Goal: Transaction & Acquisition: Purchase product/service

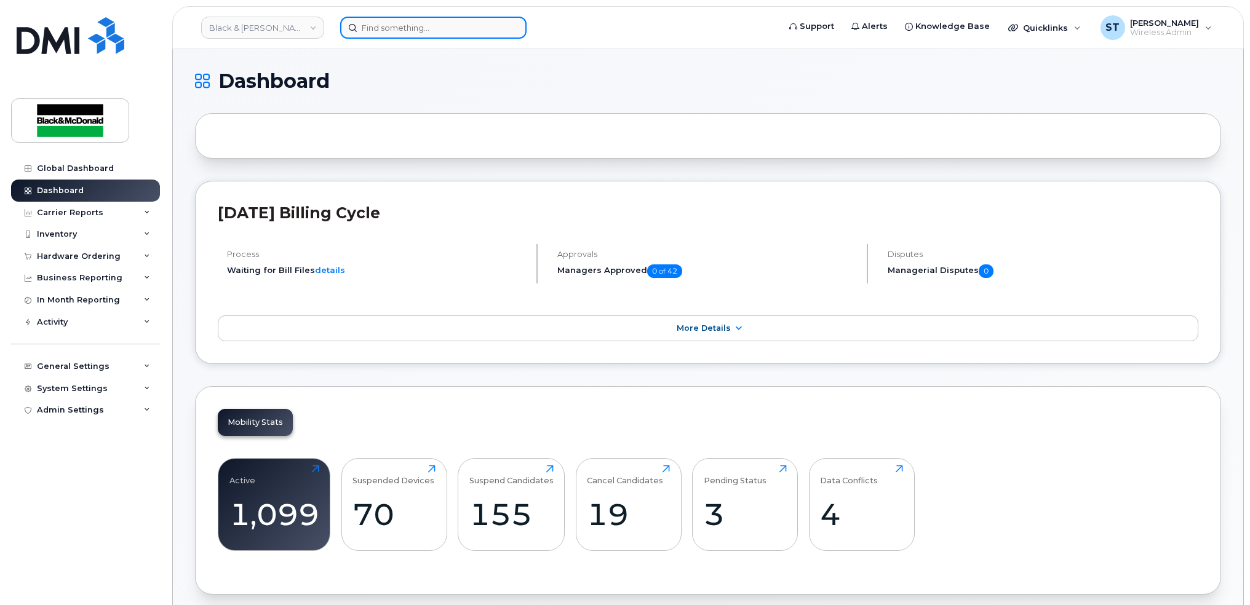
click at [390, 25] on input at bounding box center [433, 28] width 186 height 22
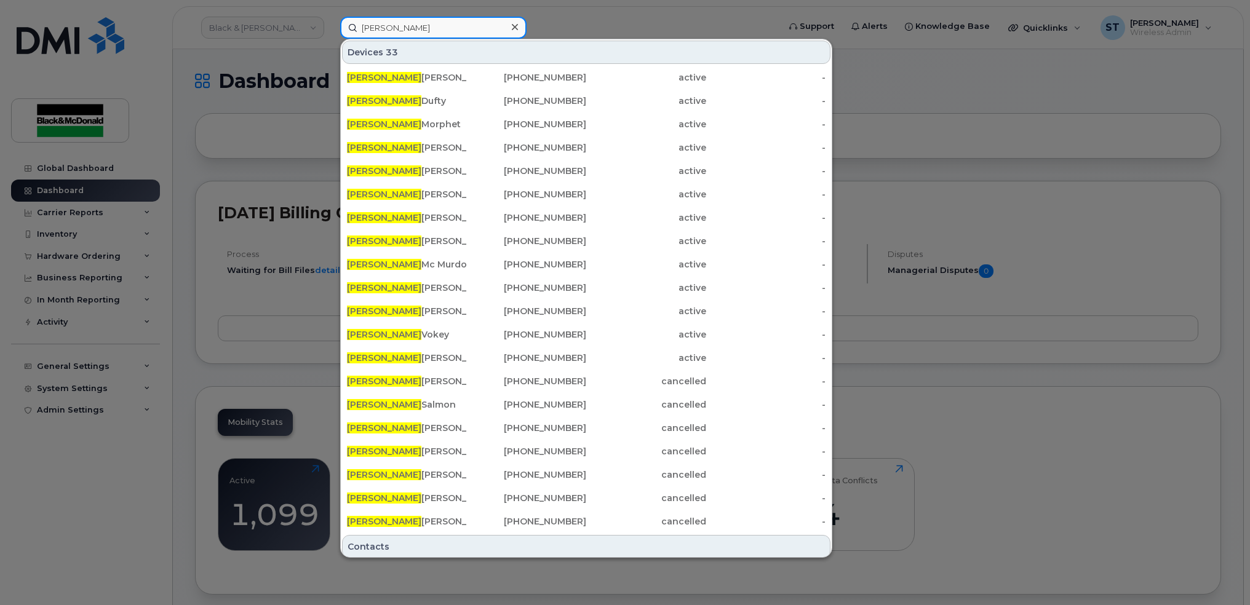
type input "chris"
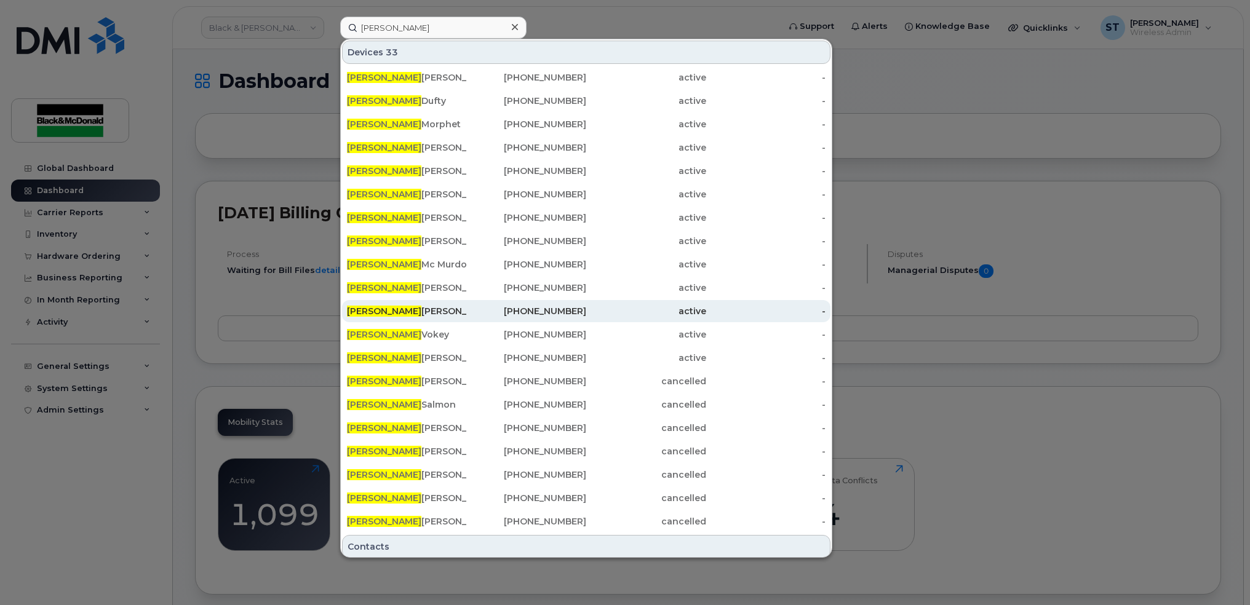
click at [421, 316] on div "Chris Lewitsky" at bounding box center [407, 311] width 120 height 12
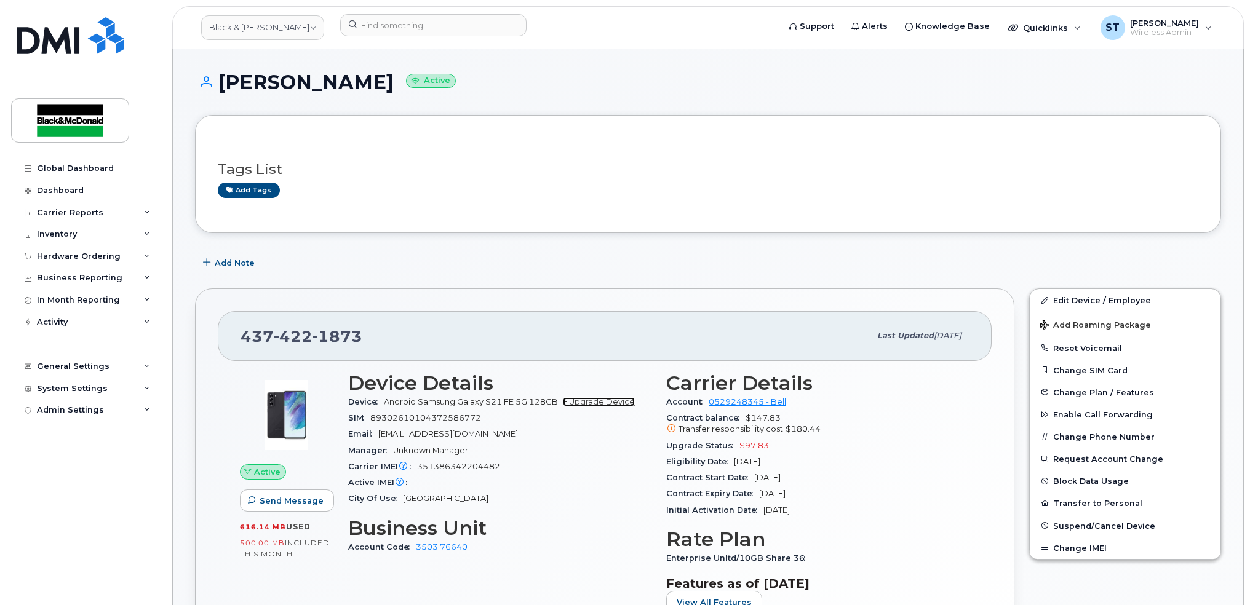
click at [591, 407] on link "+ Upgrade Device" at bounding box center [599, 401] width 72 height 9
drag, startPoint x: 369, startPoint y: 334, endPoint x: 221, endPoint y: 333, distance: 148.3
click at [221, 333] on div "437 422 1873 Last updated Oct 14, 2025" at bounding box center [605, 335] width 774 height 49
copy span "437 422 1873"
click at [595, 399] on link "+ Upgrade Device" at bounding box center [599, 401] width 72 height 9
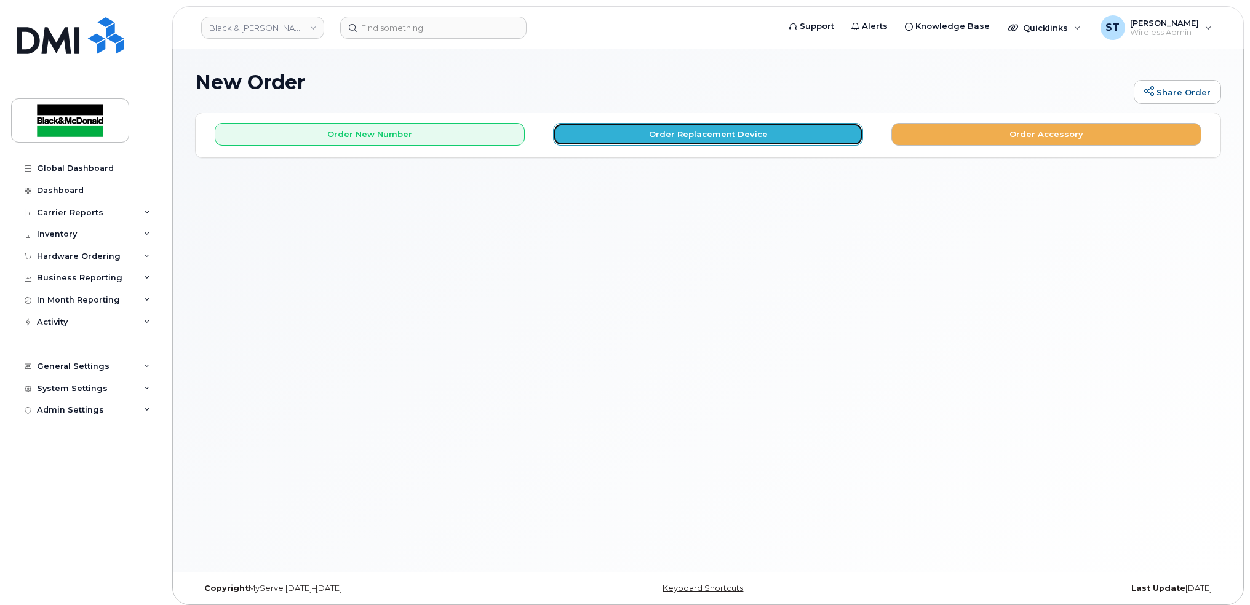
click at [621, 137] on button "Order Replacement Device" at bounding box center [708, 134] width 310 height 23
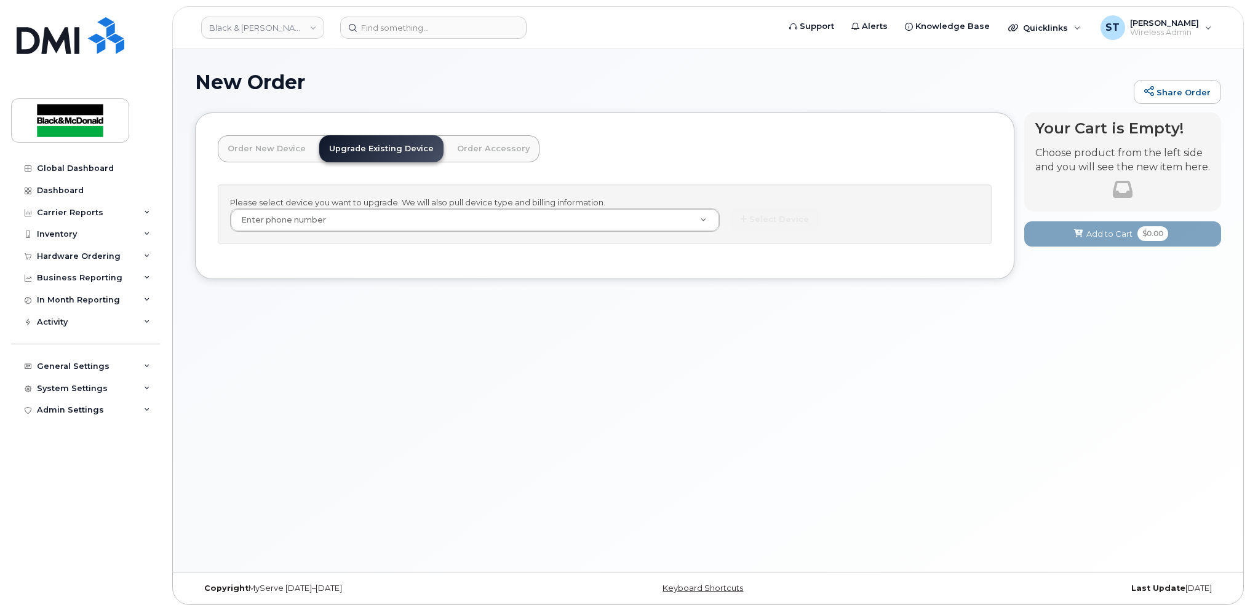
click at [242, 206] on div "Please select device you want to upgrade. We will also pull device type and bil…" at bounding box center [605, 215] width 774 height 60
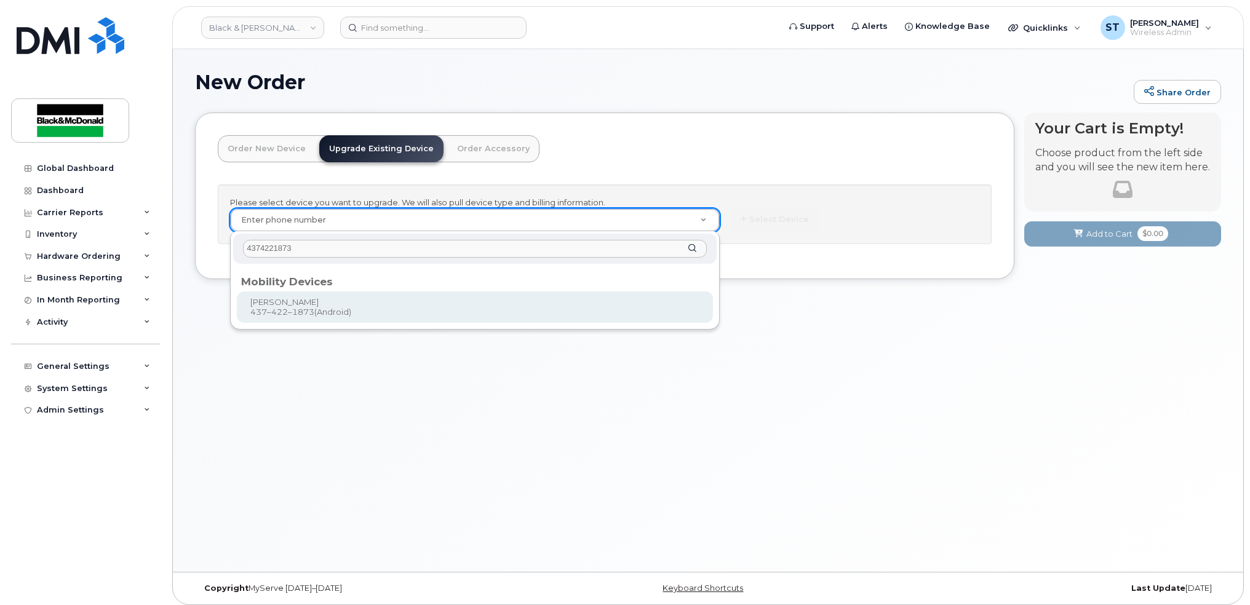
type input "4374221873"
type input "809838"
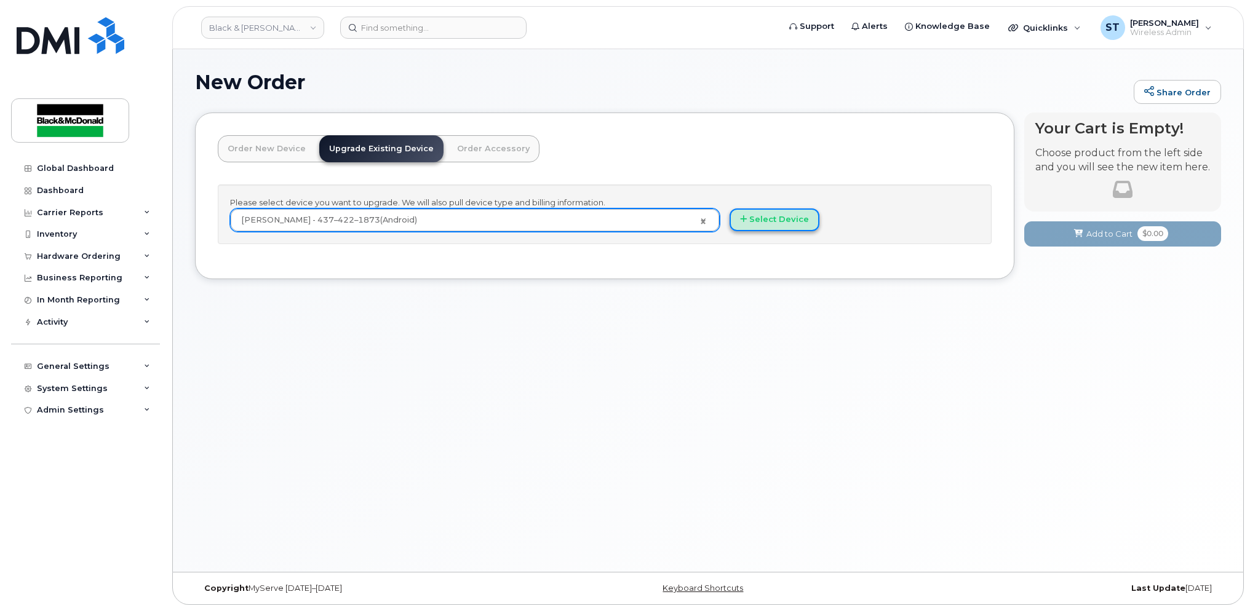
click at [794, 229] on button "Select Device" at bounding box center [775, 220] width 90 height 23
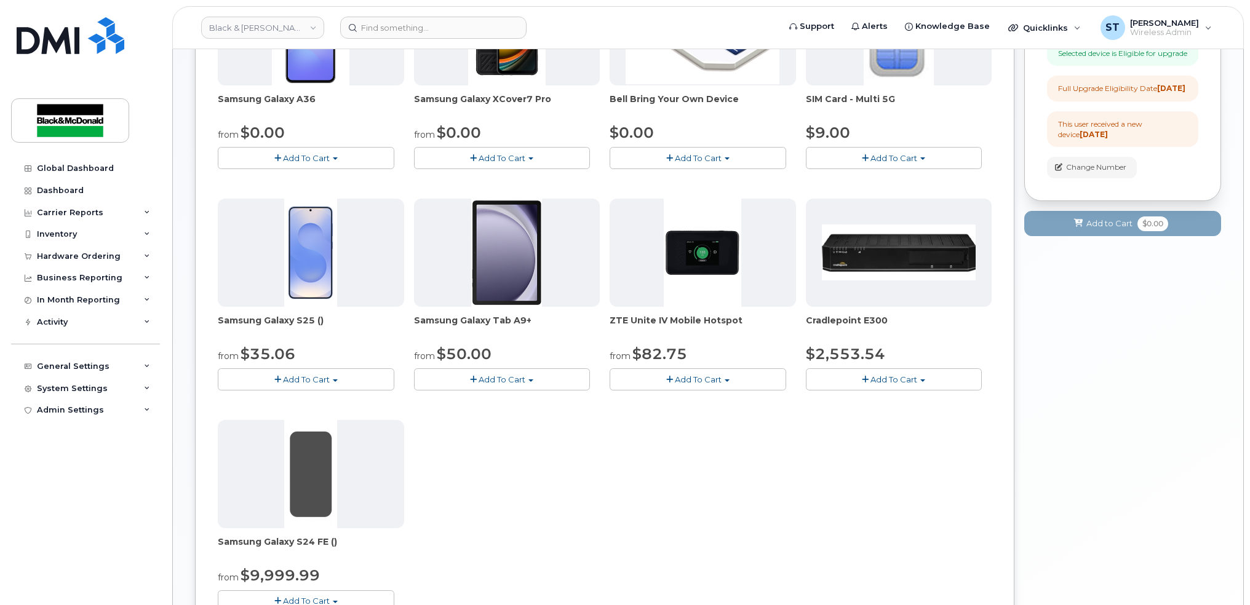
scroll to position [164, 0]
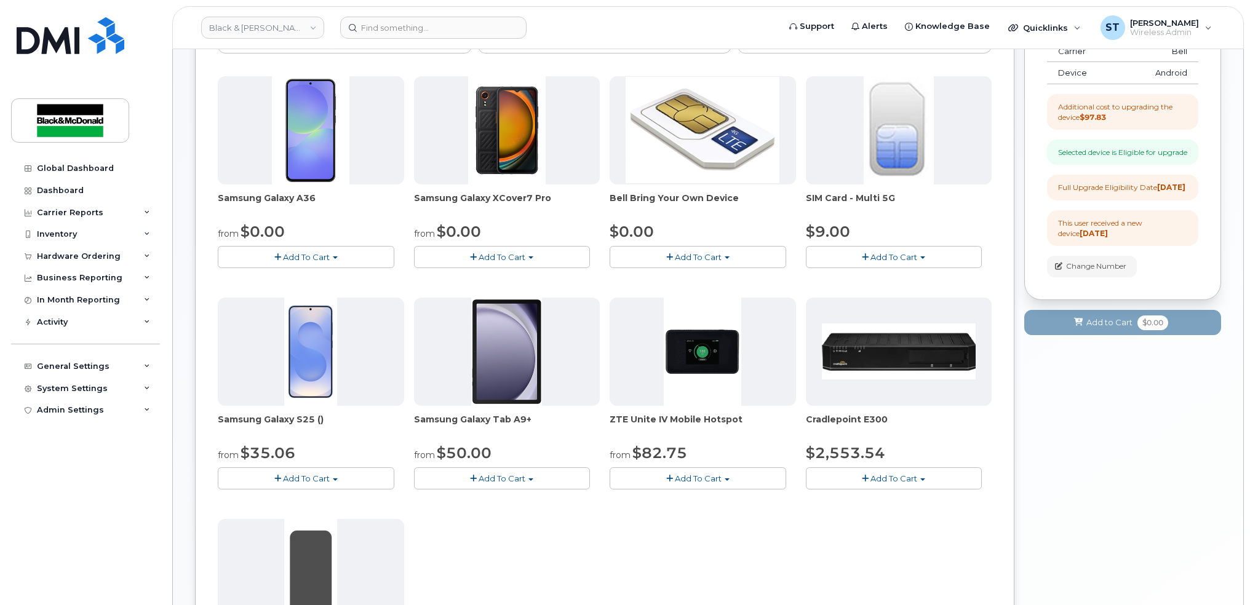
click at [357, 263] on button "Add To Cart" at bounding box center [306, 257] width 177 height 22
click at [260, 278] on link "$0.00 - 3 year term - voice & data plan" at bounding box center [310, 280] width 178 height 15
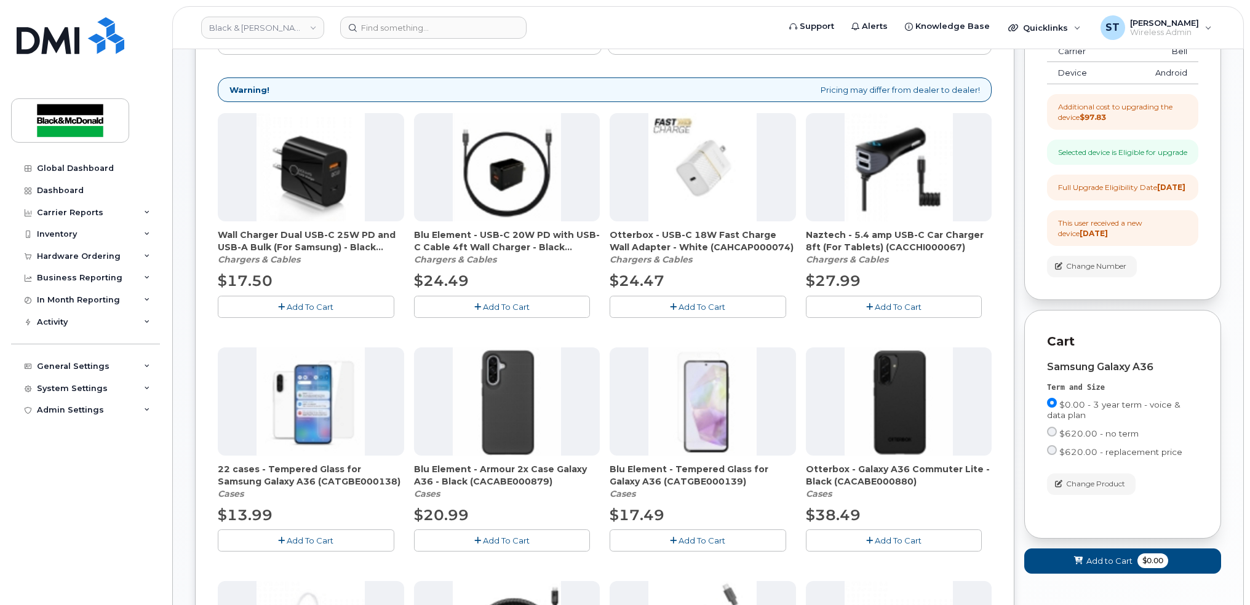
click at [324, 302] on span "Add To Cart" at bounding box center [310, 307] width 47 height 10
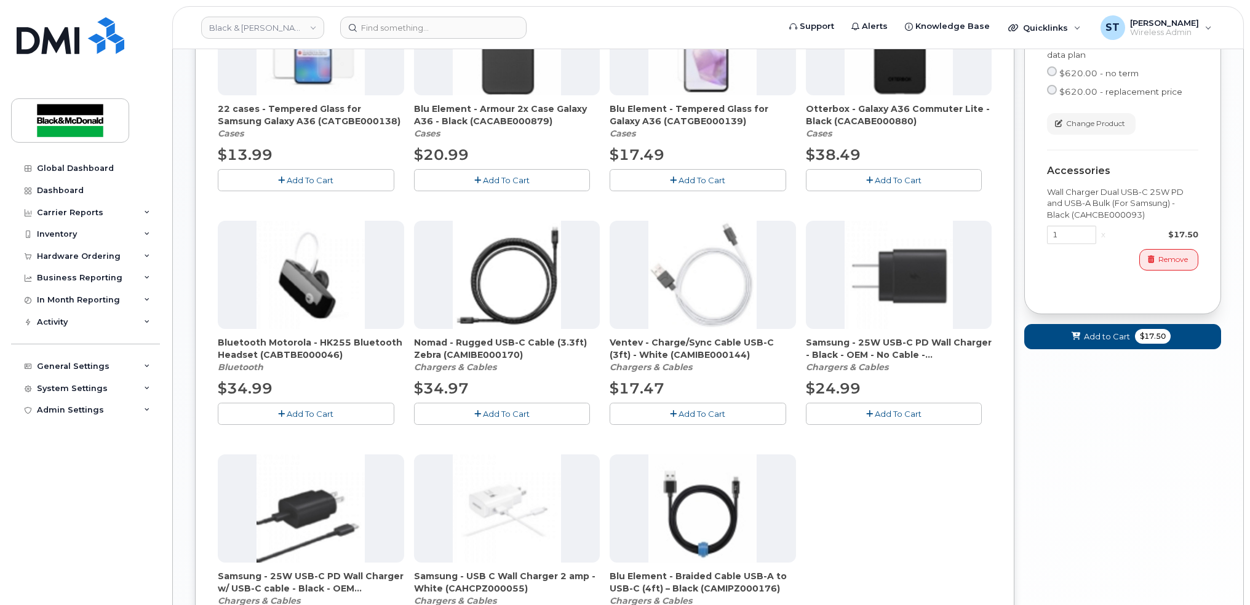
scroll to position [349, 0]
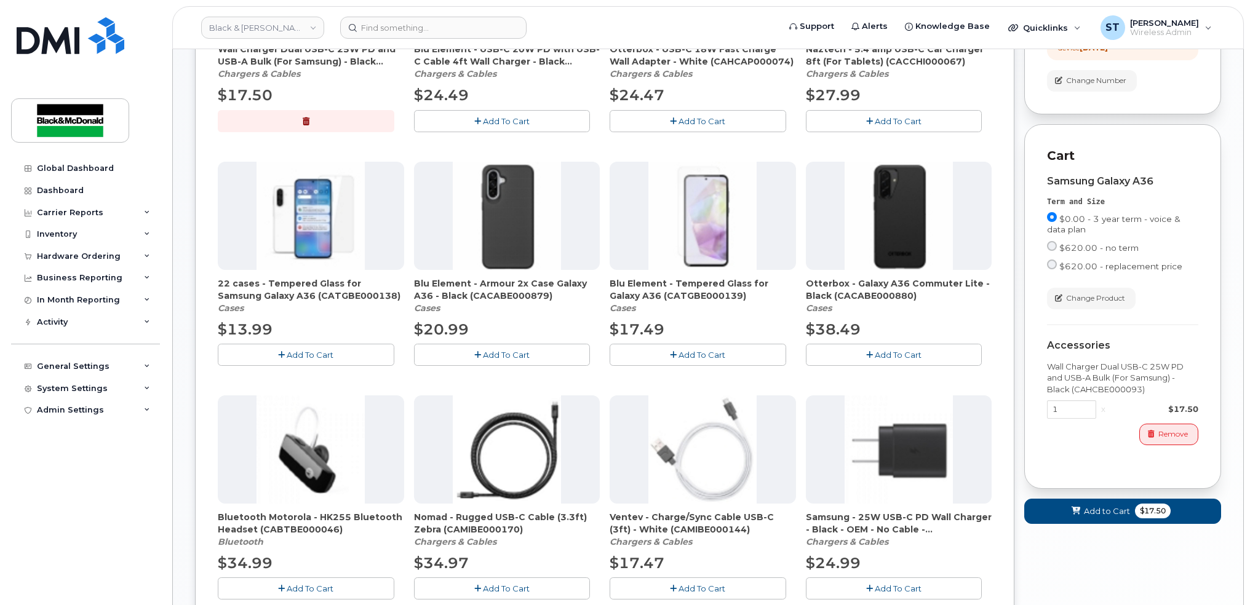
click at [892, 352] on span "Add To Cart" at bounding box center [898, 355] width 47 height 10
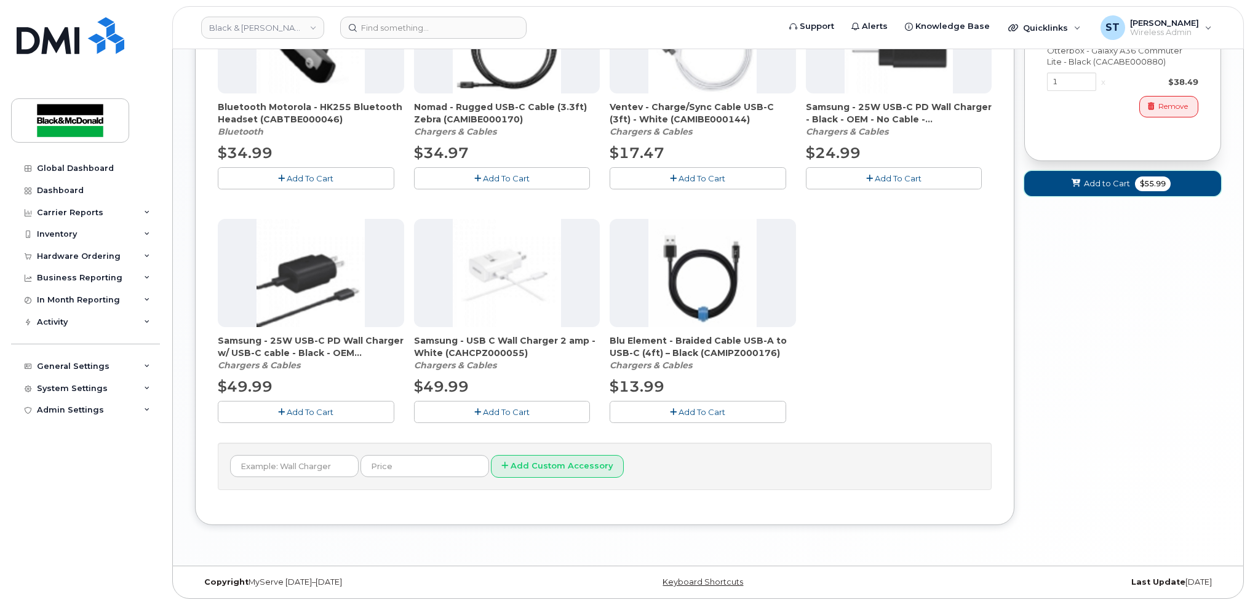
click at [1094, 189] on span "Add to Cart" at bounding box center [1107, 184] width 46 height 12
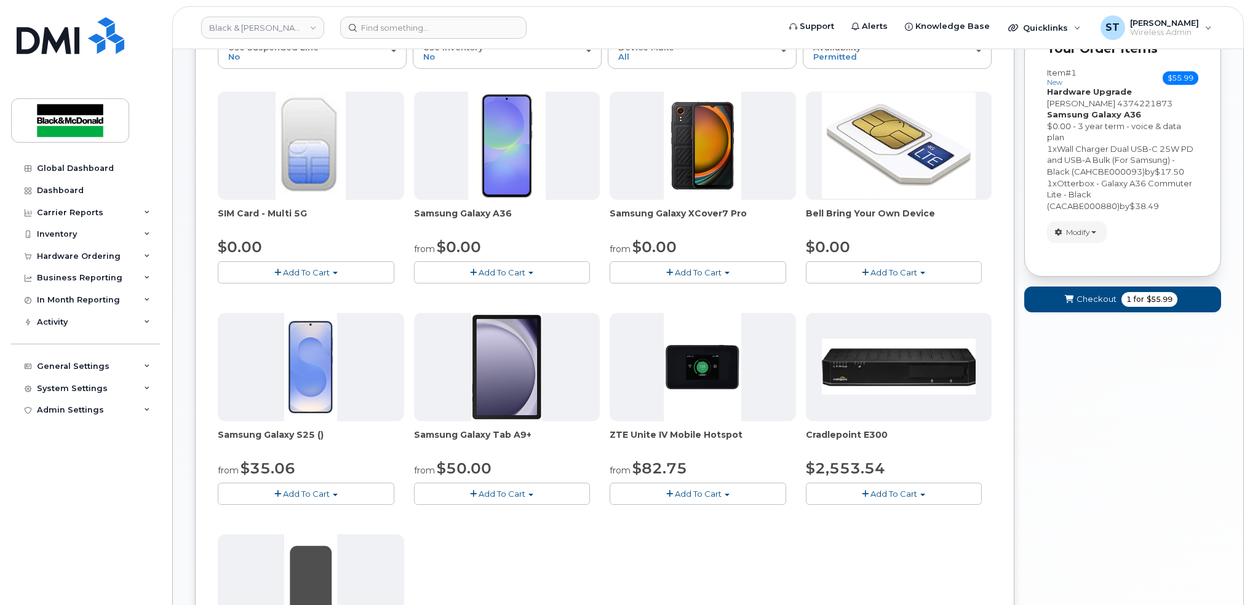
scroll to position [0, 0]
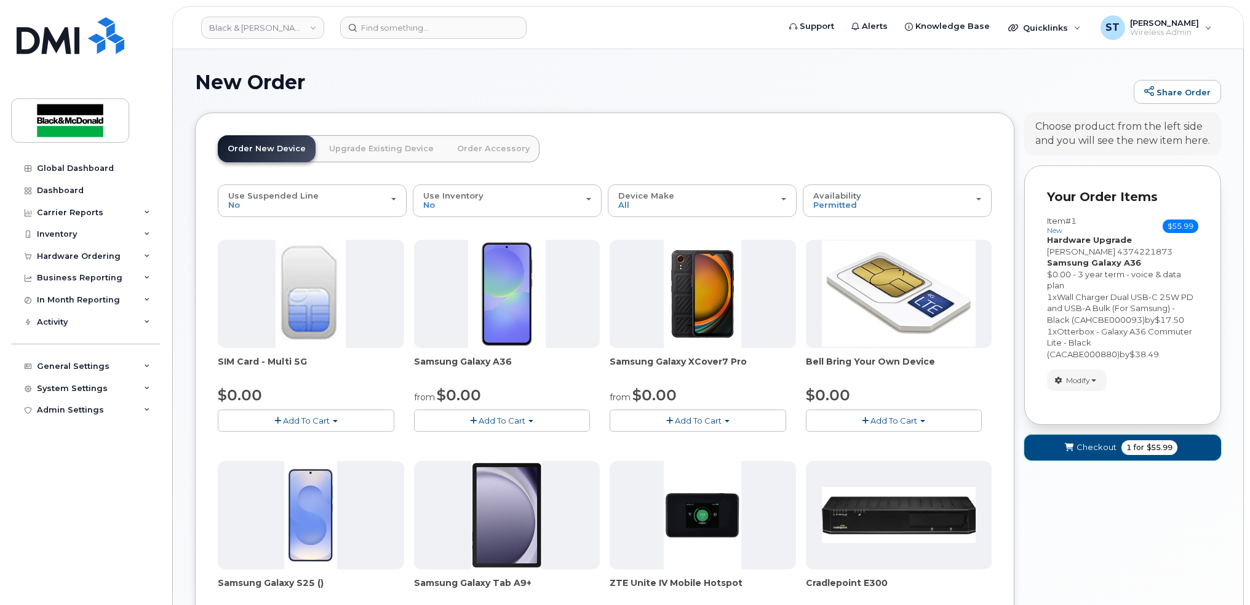
click at [1085, 448] on span "Checkout" at bounding box center [1097, 448] width 40 height 12
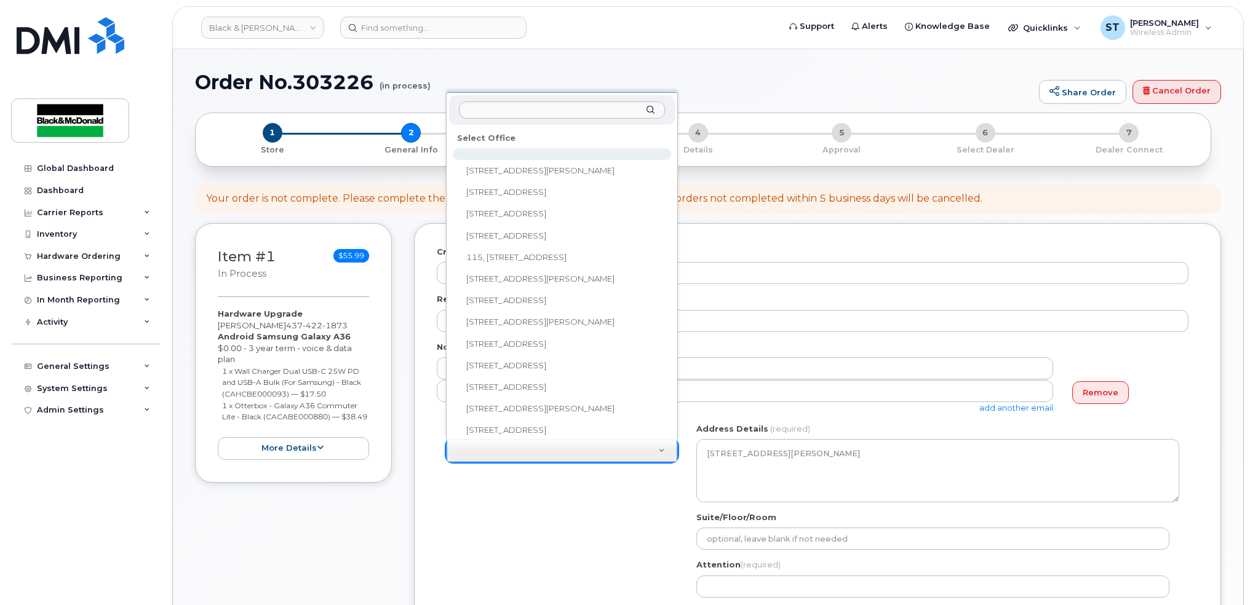
drag, startPoint x: 612, startPoint y: 503, endPoint x: 604, endPoint y: 481, distance: 23.5
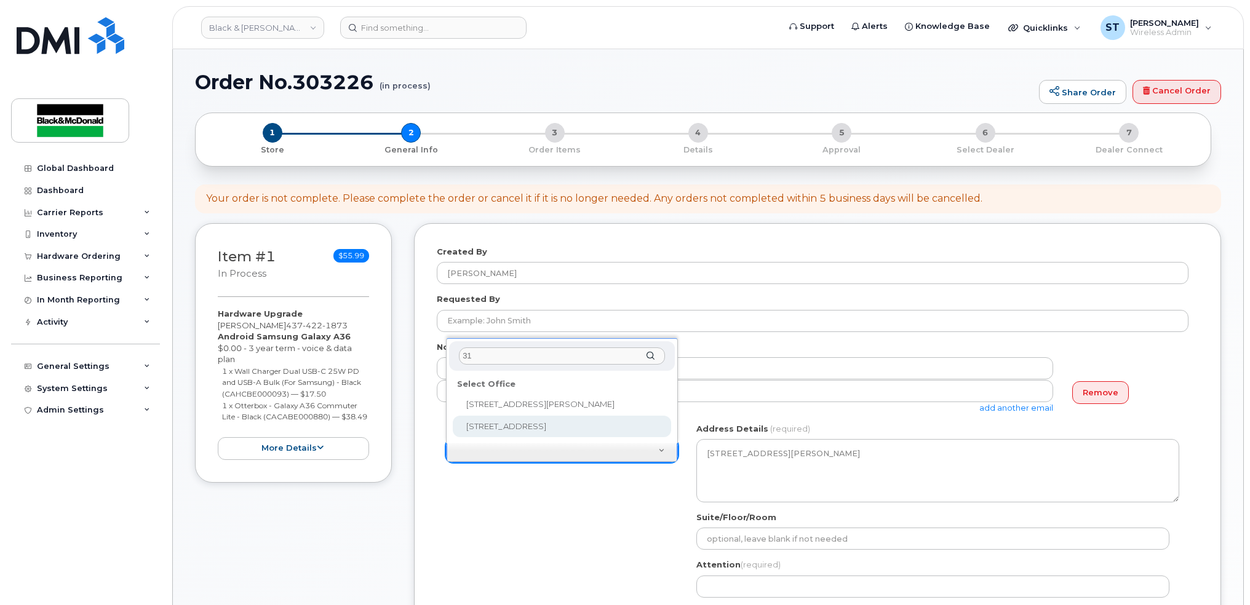
type input "31"
select select
type textarea "31 Pullman Court Scarborough Ontario M1X1E4"
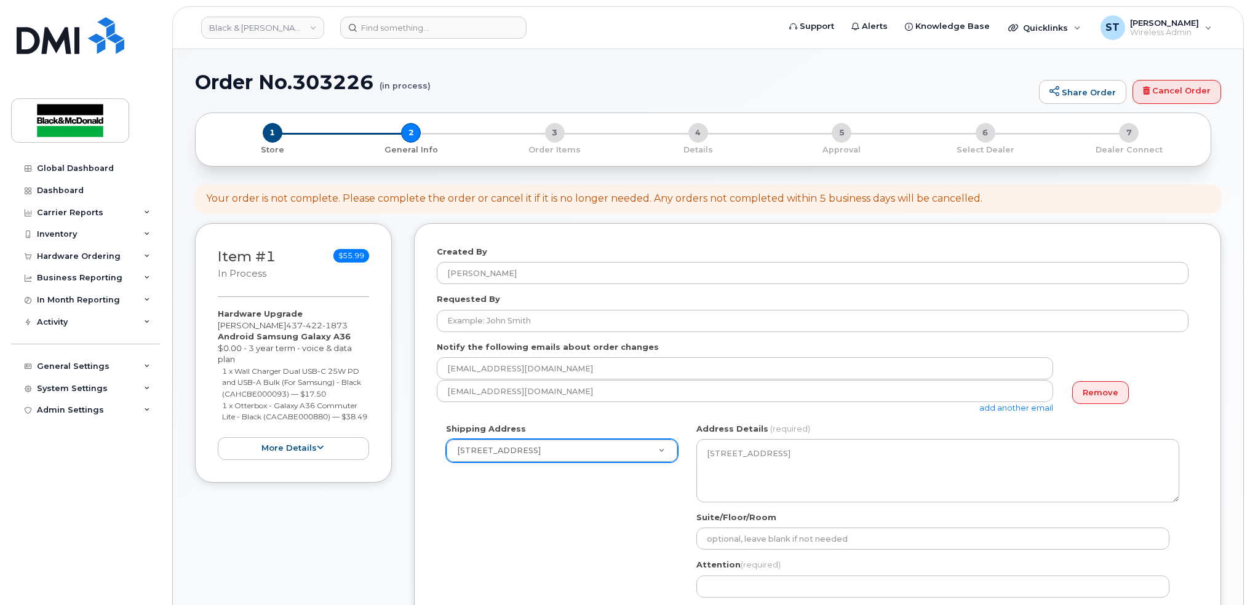
click at [546, 490] on div "Shipping Address 31 Pullman Court 1011 Wilson Avenue 1071-26 Street NE 10717-18…" at bounding box center [813, 538] width 752 height 231
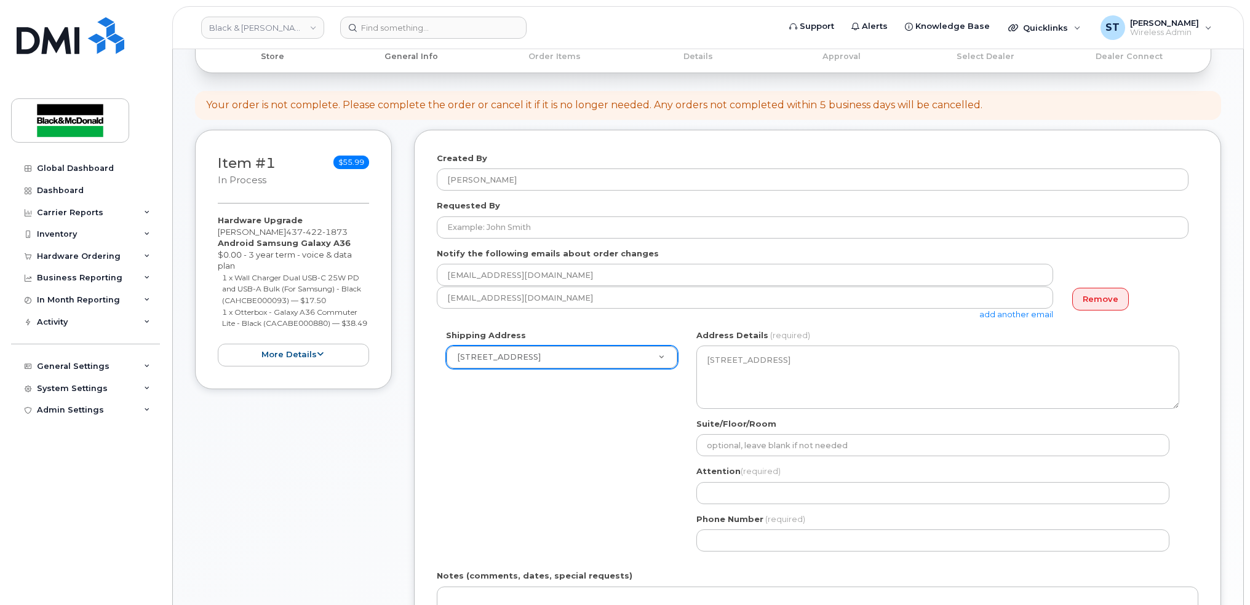
scroll to position [164, 0]
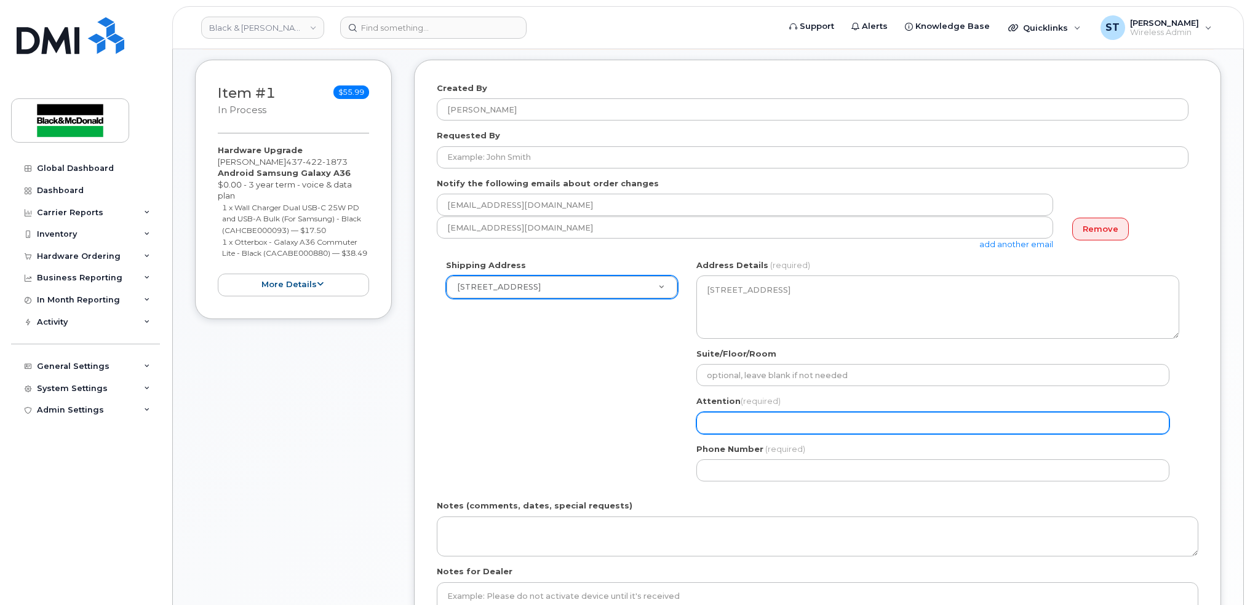
click at [792, 431] on input "Attention (required)" at bounding box center [932, 423] width 473 height 22
type input "[PERSON_NAME]"
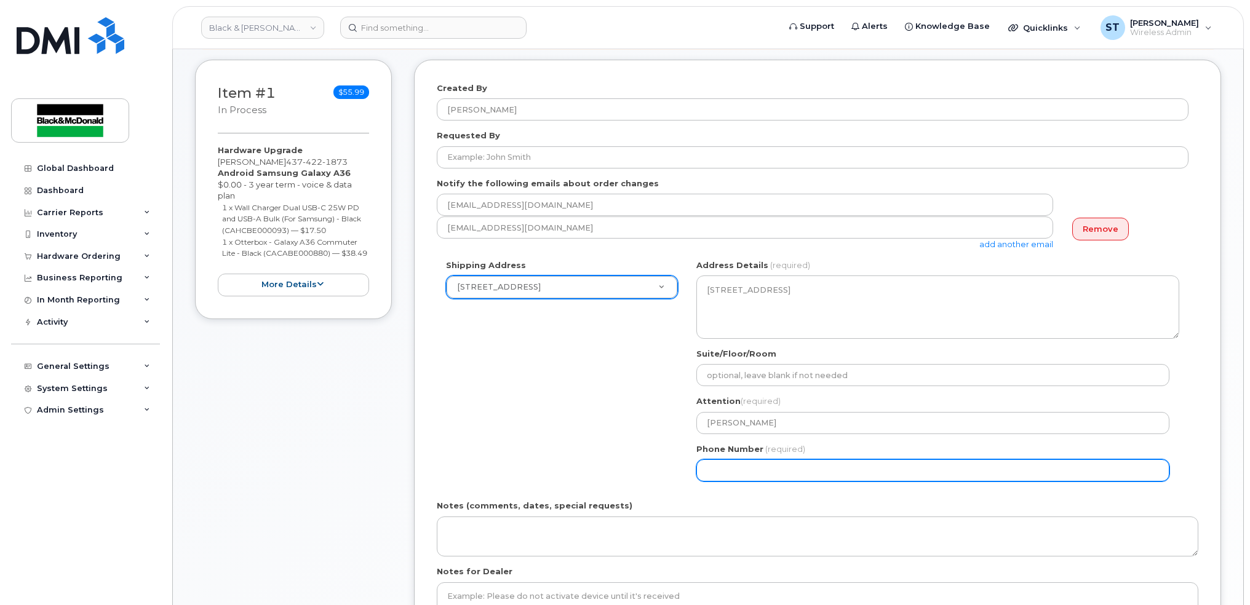
click at [762, 479] on input "Phone Number" at bounding box center [932, 471] width 473 height 22
type input "1647317573"
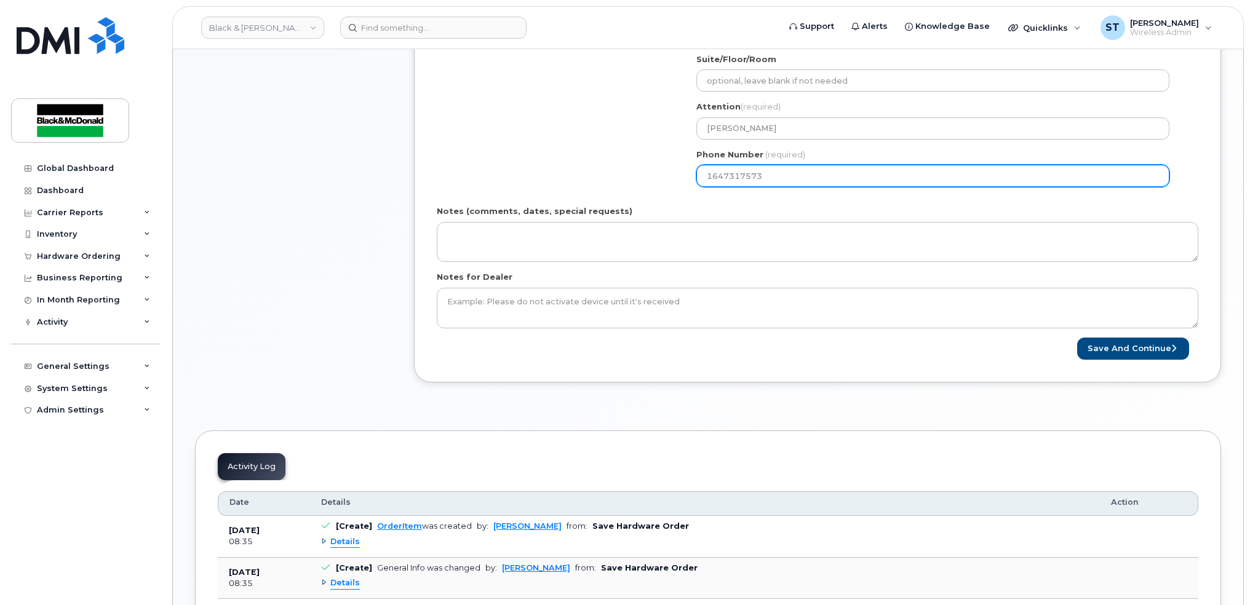
scroll to position [574, 0]
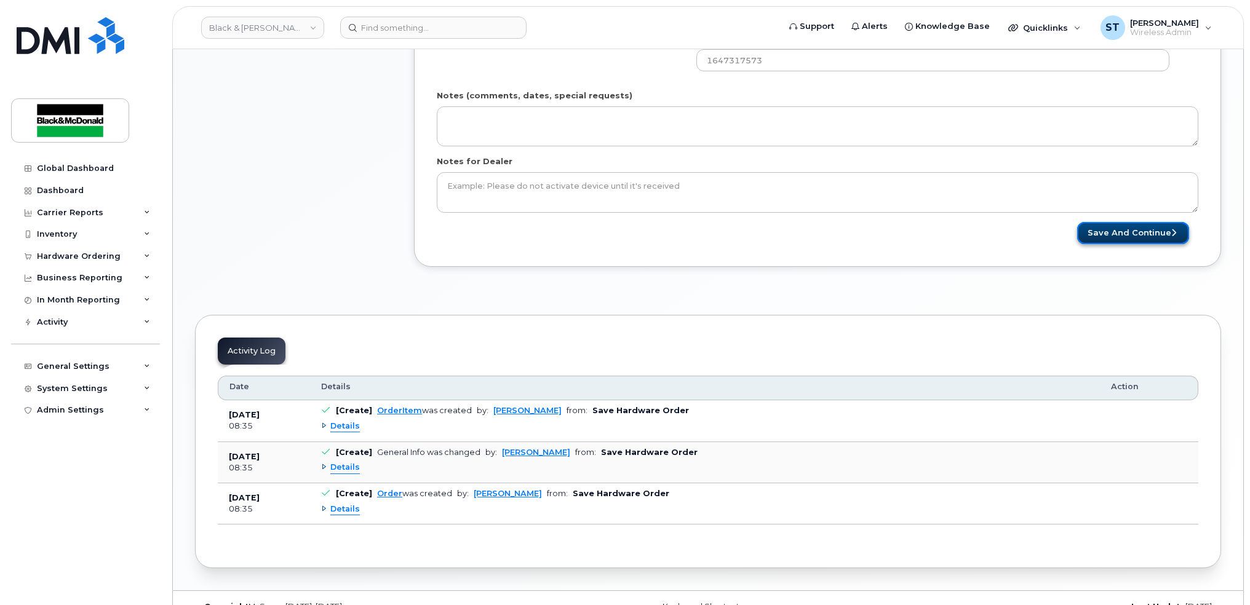
click at [1164, 228] on button "Save and Continue" at bounding box center [1133, 233] width 112 height 23
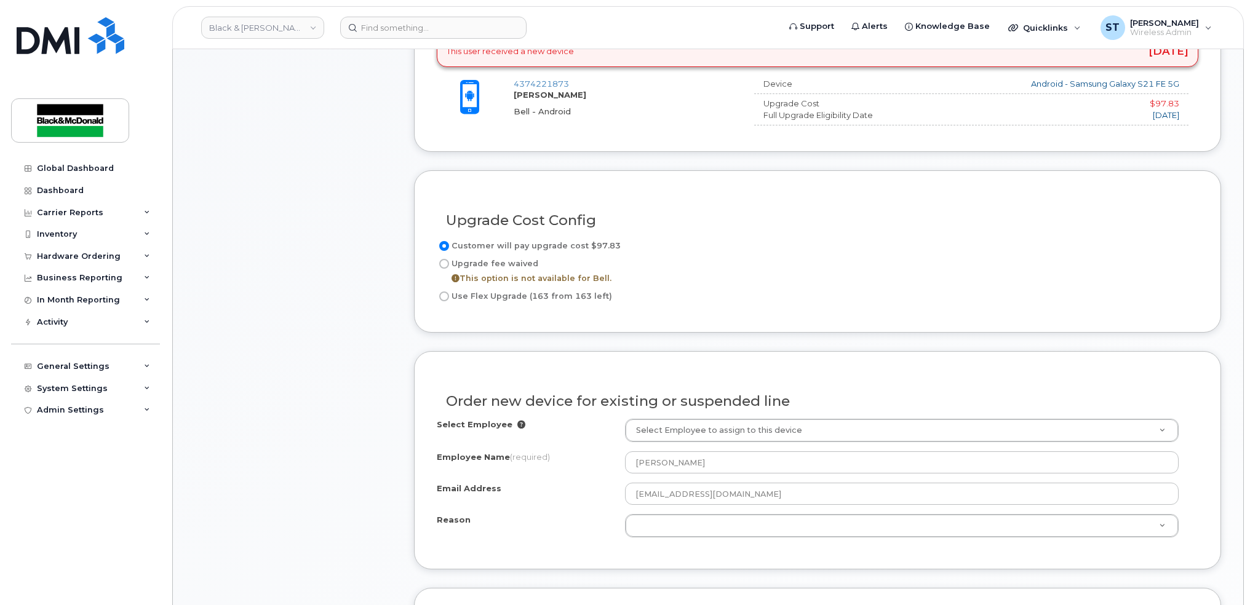
scroll to position [820, 0]
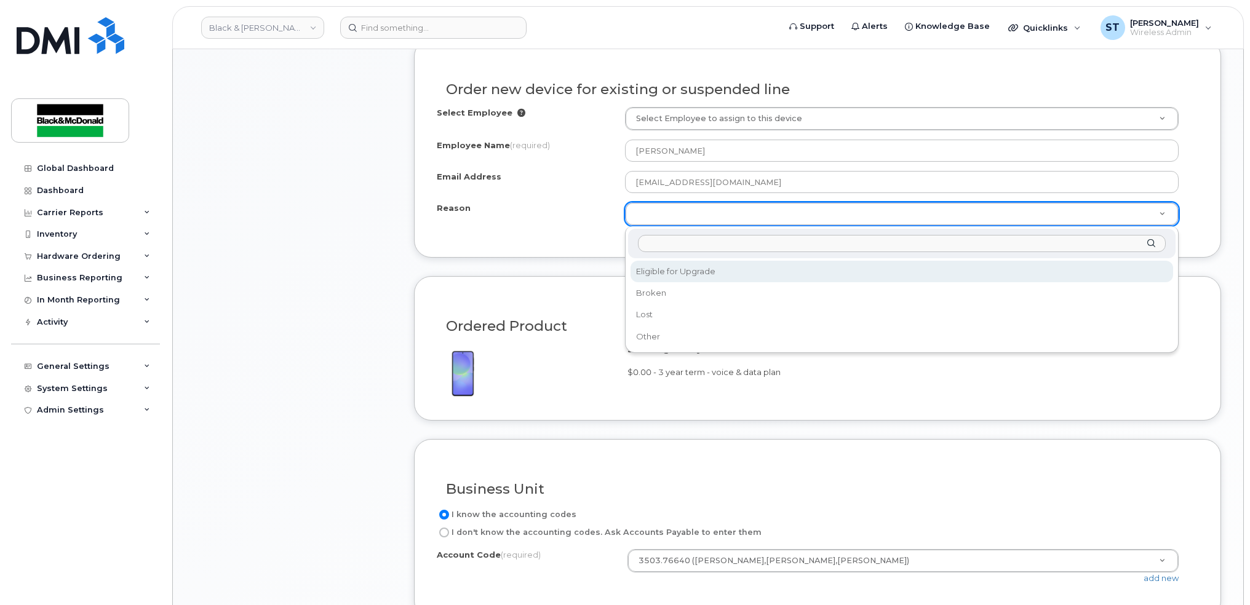
select select "eligible_for_upgrade"
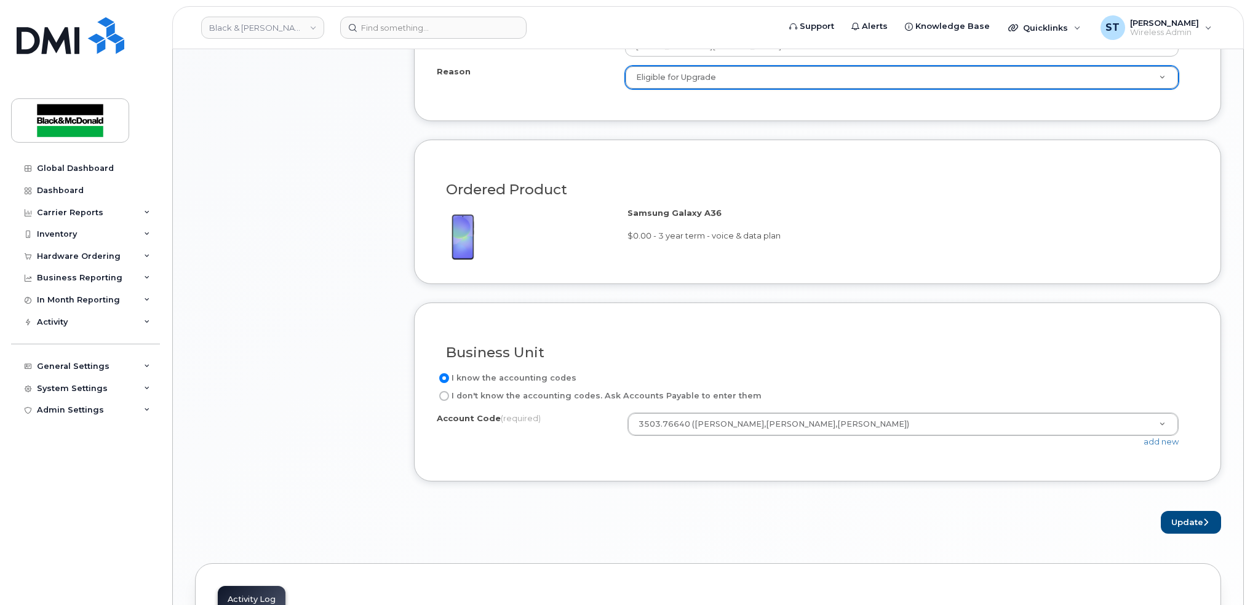
scroll to position [1066, 0]
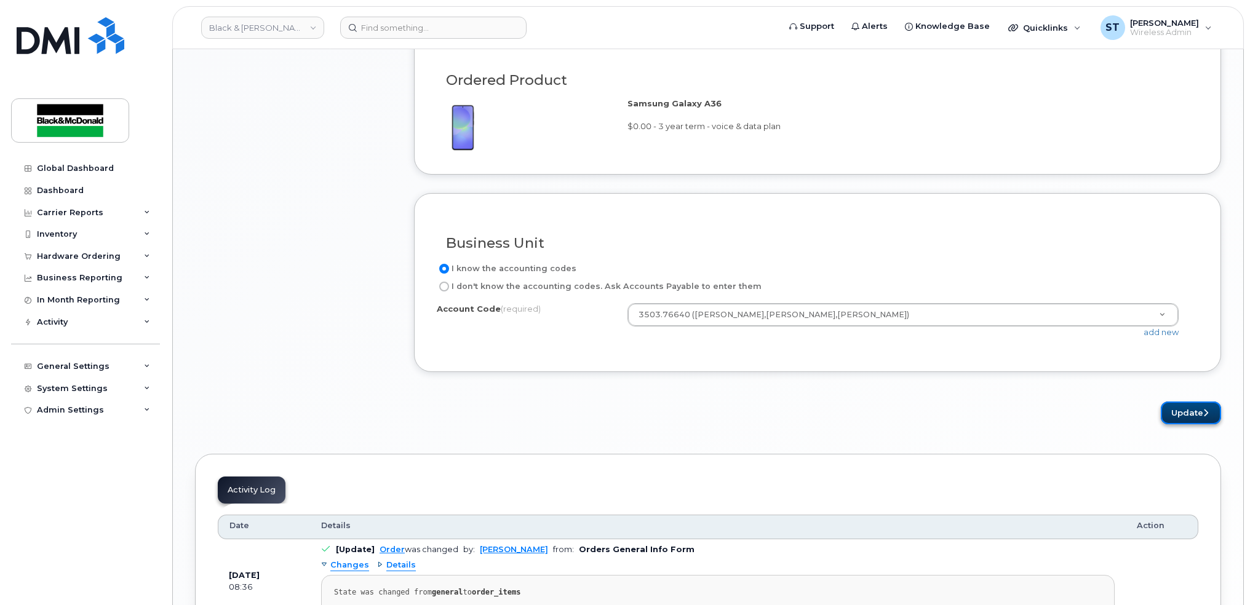
click at [1182, 421] on button "Update" at bounding box center [1191, 413] width 60 height 23
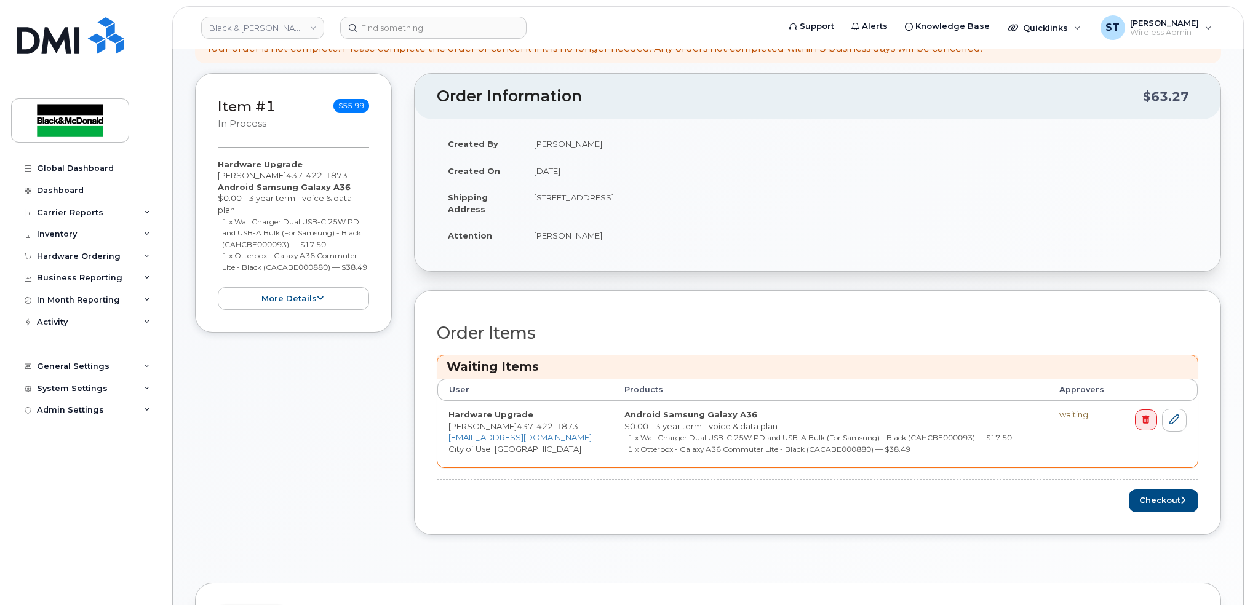
scroll to position [328, 0]
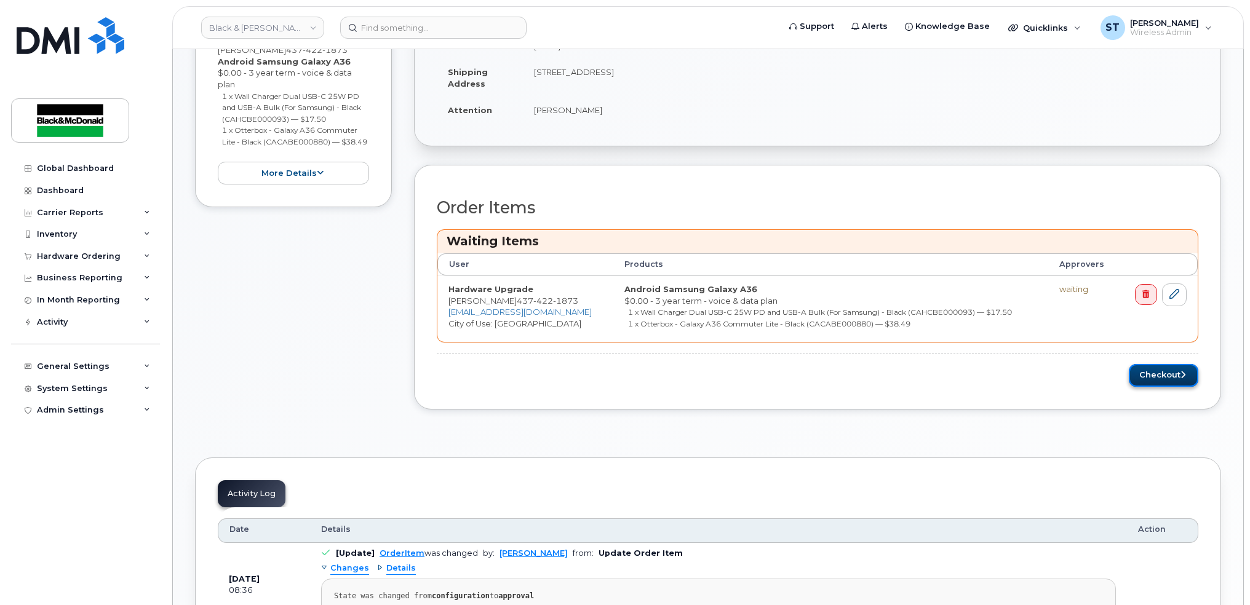
click at [1175, 375] on button "Checkout" at bounding box center [1164, 375] width 70 height 23
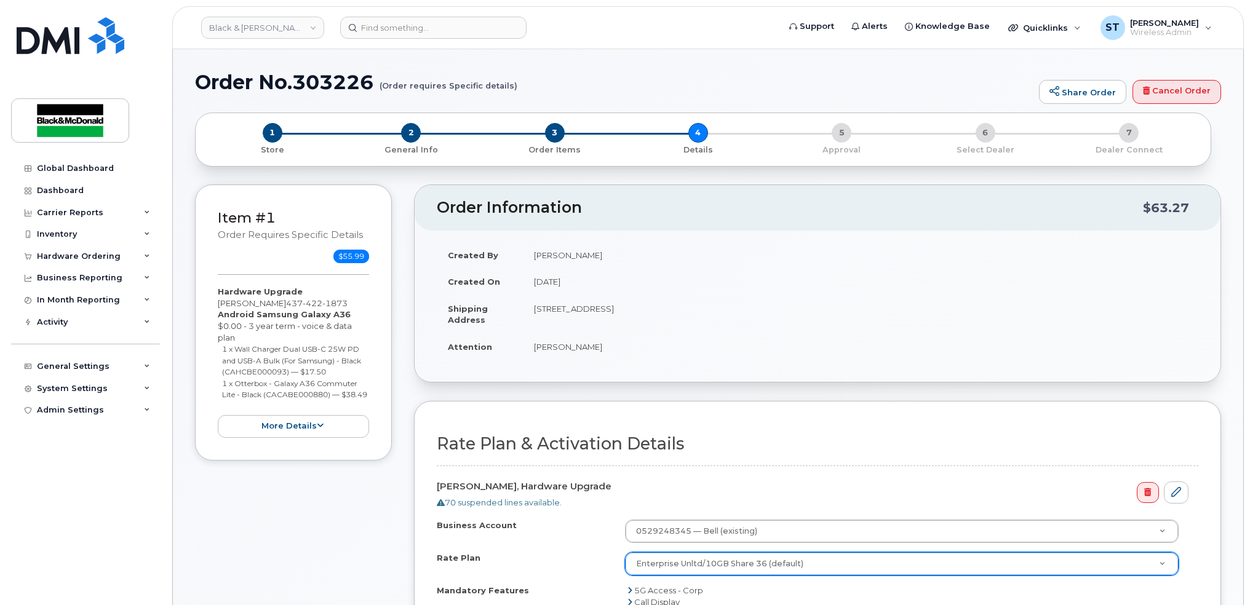
scroll to position [574, 0]
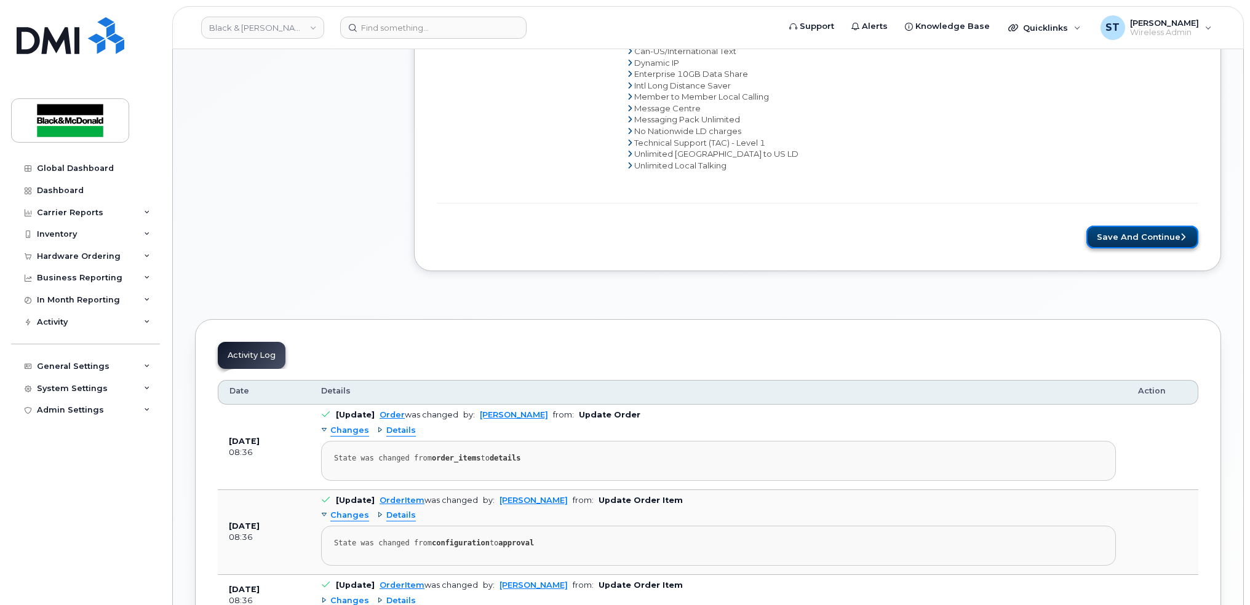
click at [1162, 230] on button "Save and Continue" at bounding box center [1142, 237] width 112 height 23
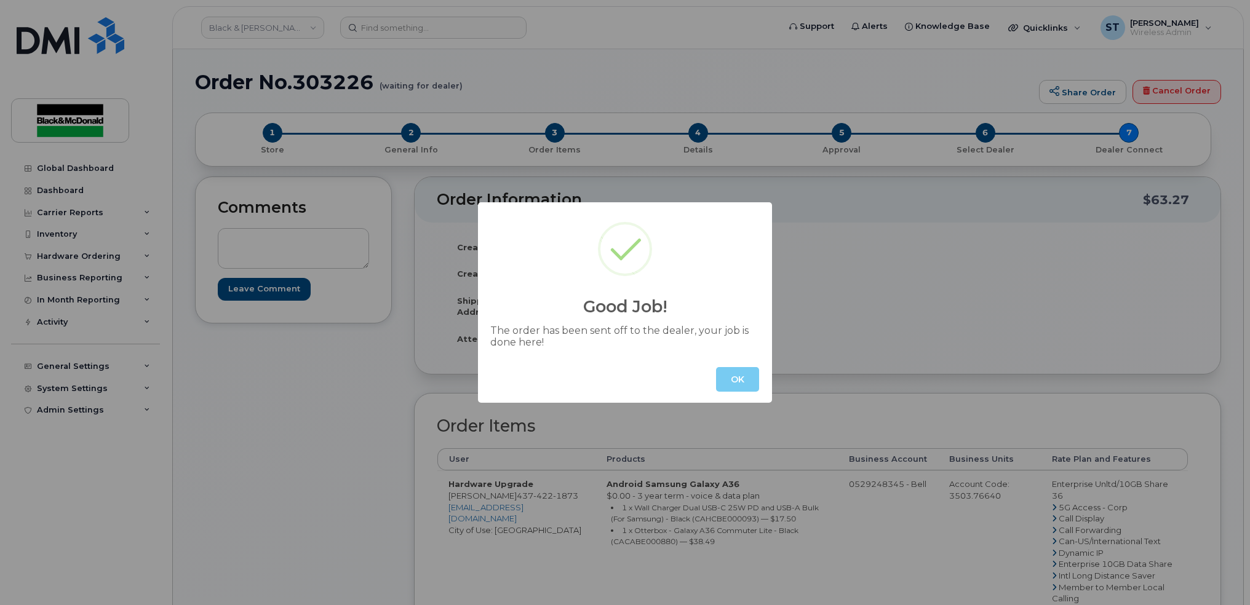
click at [733, 380] on button "OK" at bounding box center [737, 379] width 43 height 25
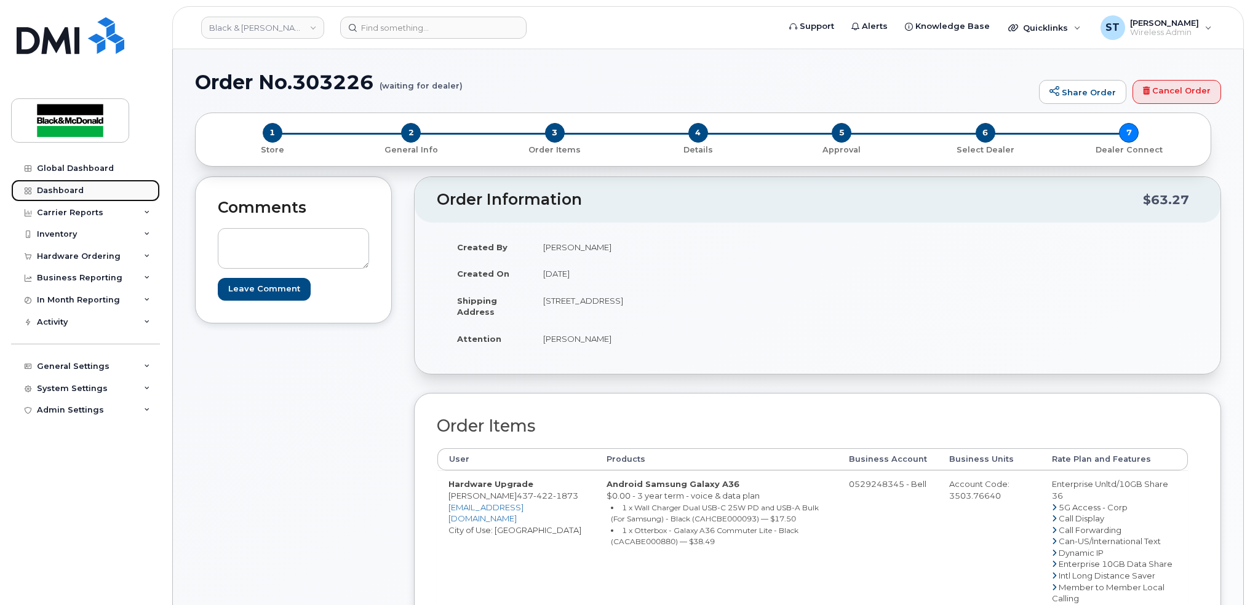
click at [47, 187] on div "Dashboard" at bounding box center [60, 191] width 47 height 10
